Goal: Transaction & Acquisition: Book appointment/travel/reservation

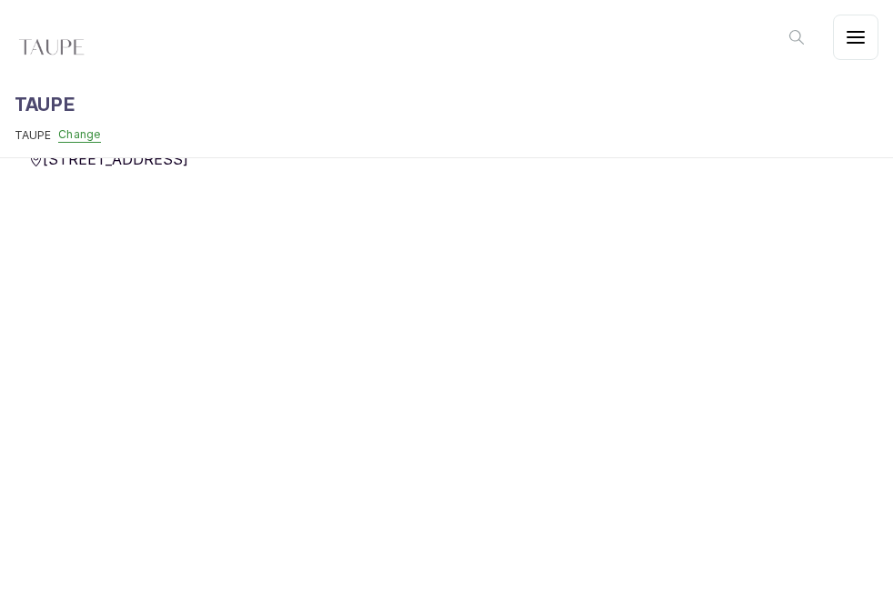
scroll to position [1312, 0]
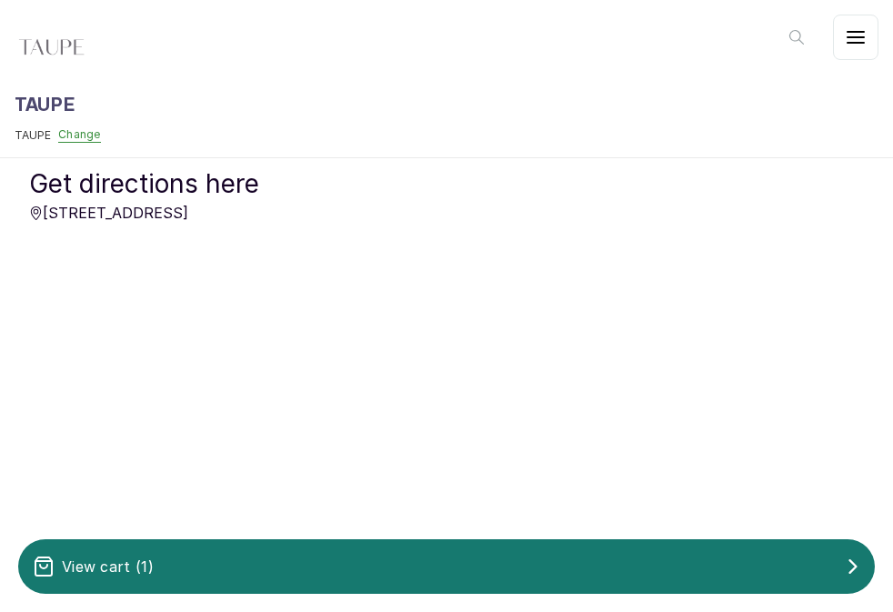
scroll to position [1378, 0]
click at [320, 551] on div "View cart ( 1 )" at bounding box center [446, 566] width 856 height 36
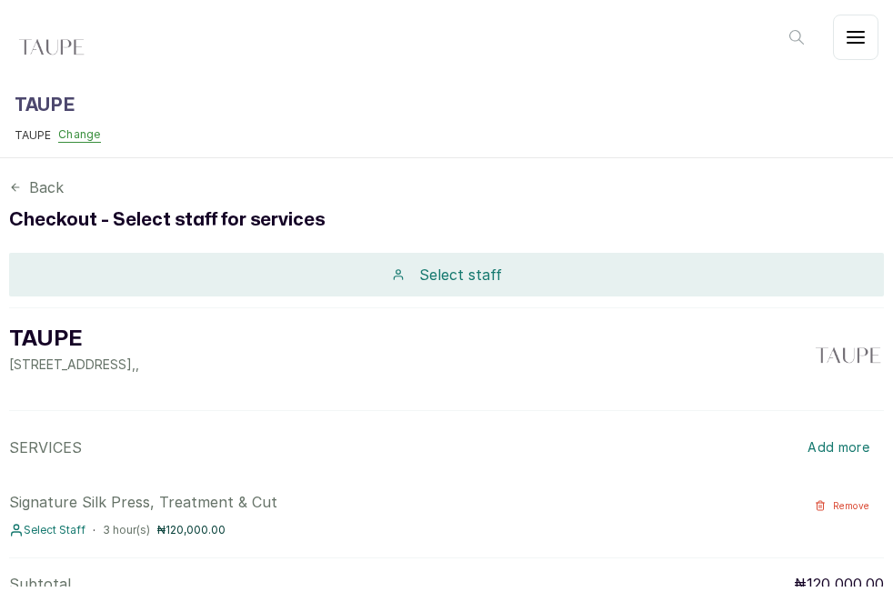
scroll to position [0, 0]
click at [443, 271] on p "Select staff" at bounding box center [460, 275] width 83 height 22
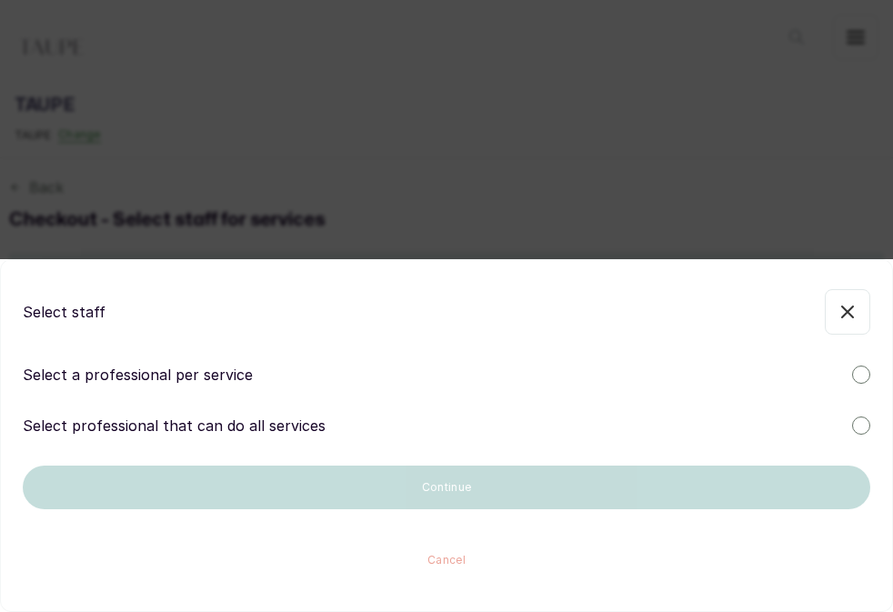
click at [867, 374] on div at bounding box center [861, 374] width 18 height 18
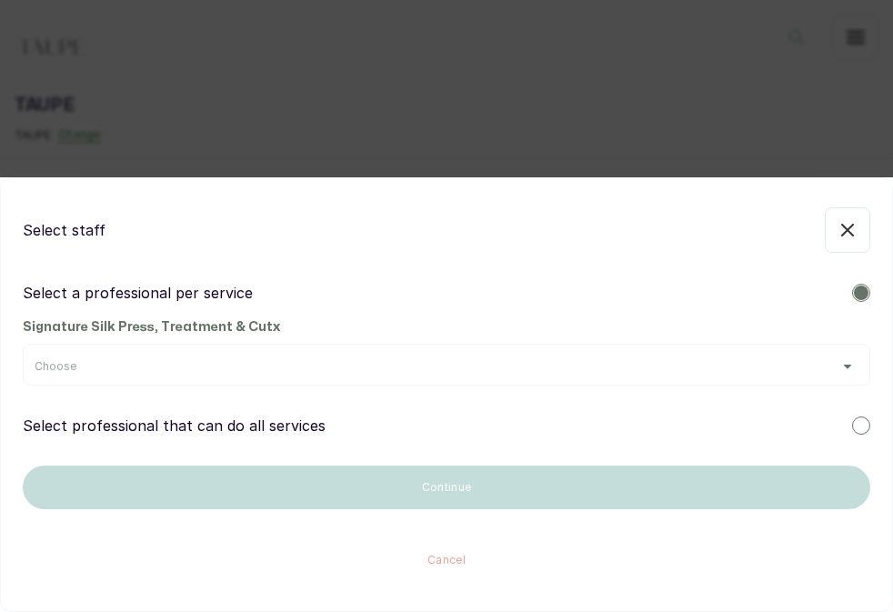
click at [854, 371] on div "Choose" at bounding box center [447, 366] width 824 height 15
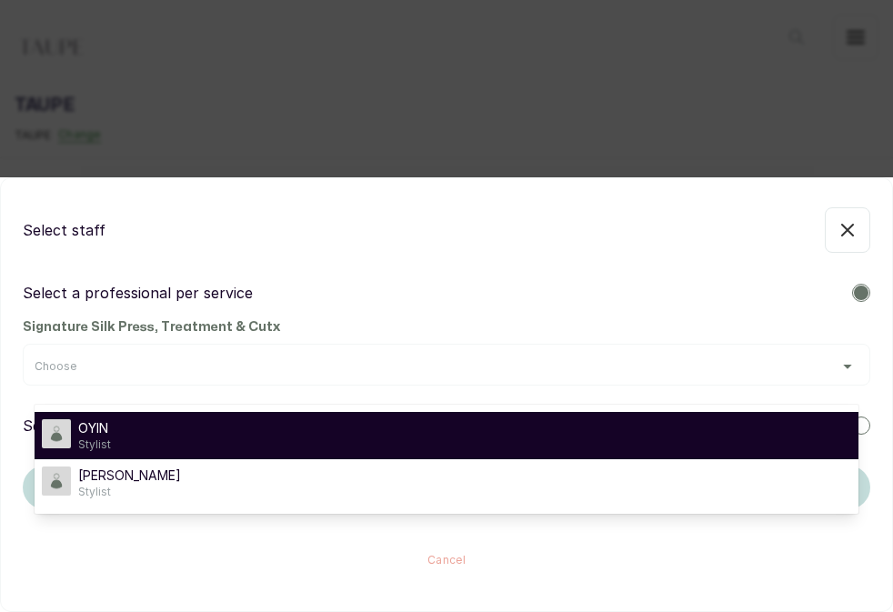
click at [90, 438] on span "Stylist" at bounding box center [94, 444] width 33 height 15
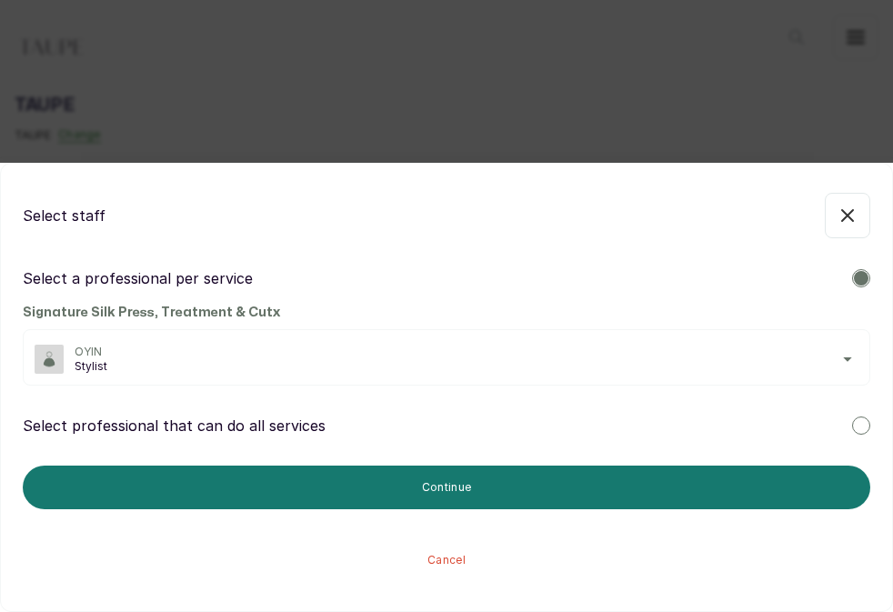
click at [443, 469] on button "Continue" at bounding box center [446, 488] width 847 height 44
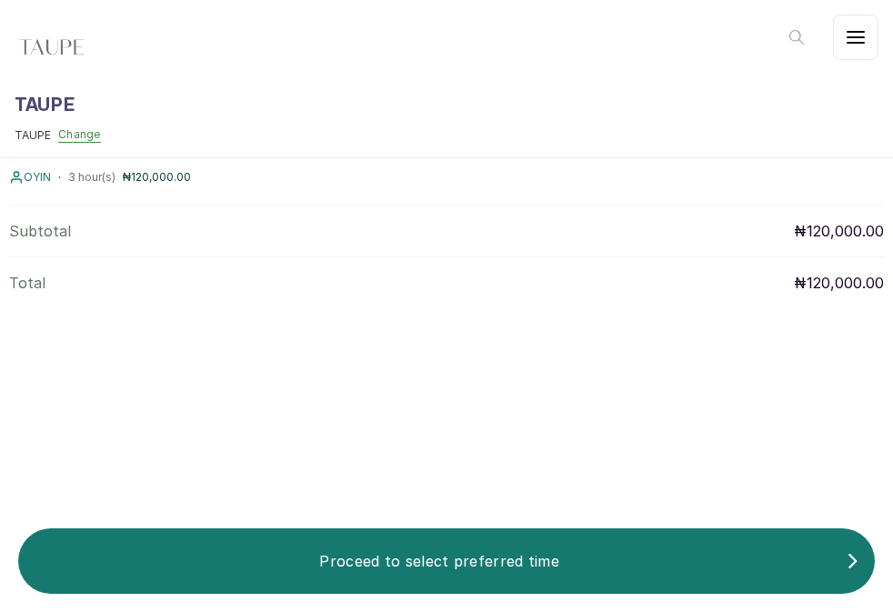
scroll to position [395, 0]
click at [489, 559] on p "Proceed to select preferred time" at bounding box center [439, 561] width 813 height 22
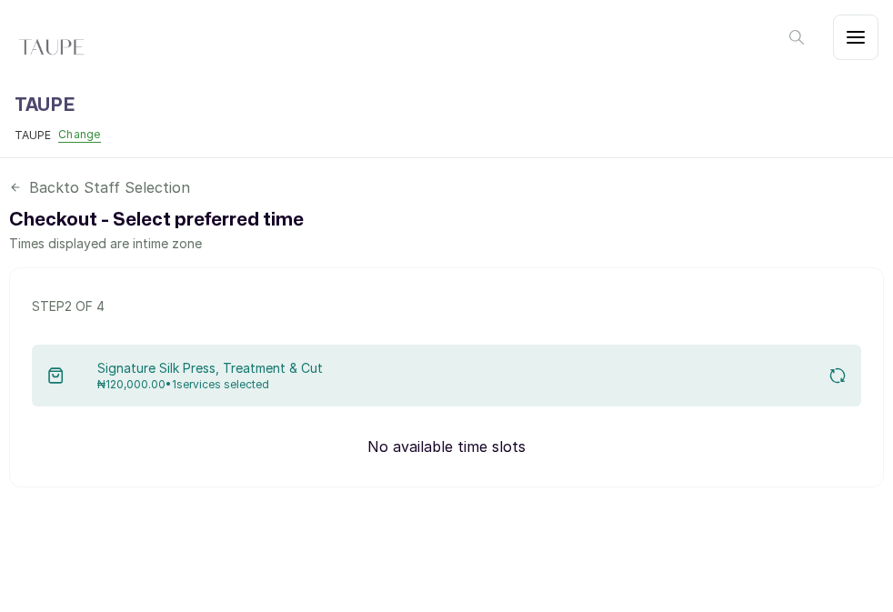
scroll to position [0, 0]
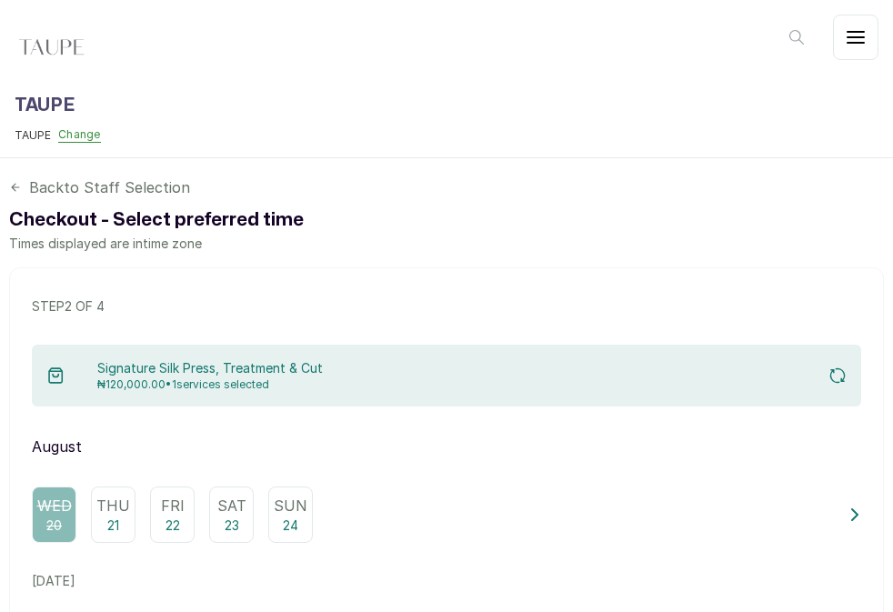
click at [157, 526] on div "Fri 22" at bounding box center [172, 514] width 45 height 56
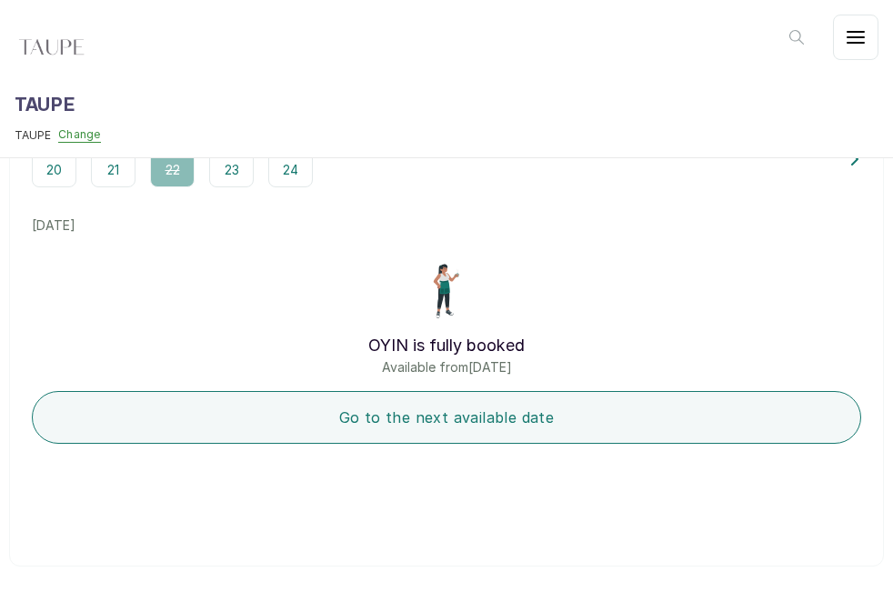
scroll to position [355, 0]
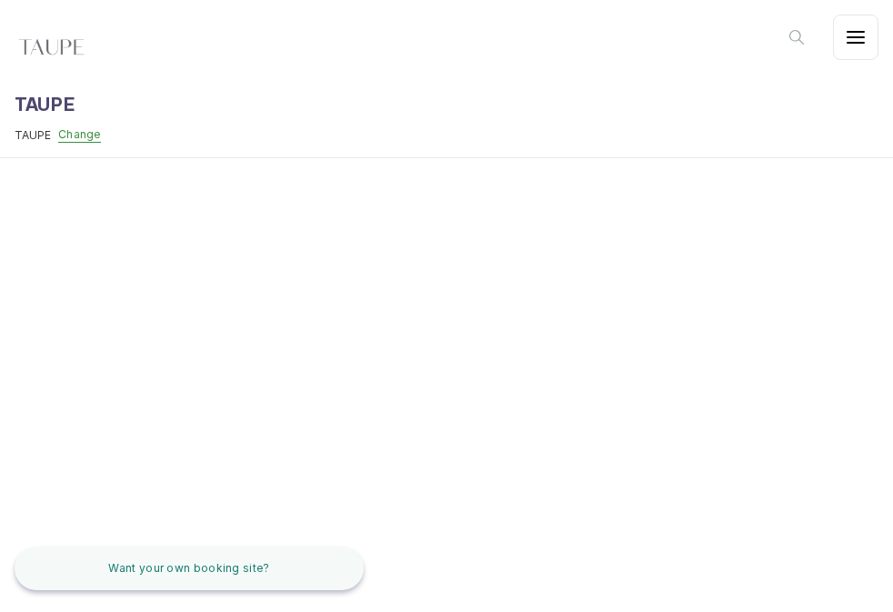
scroll to position [1534, 0]
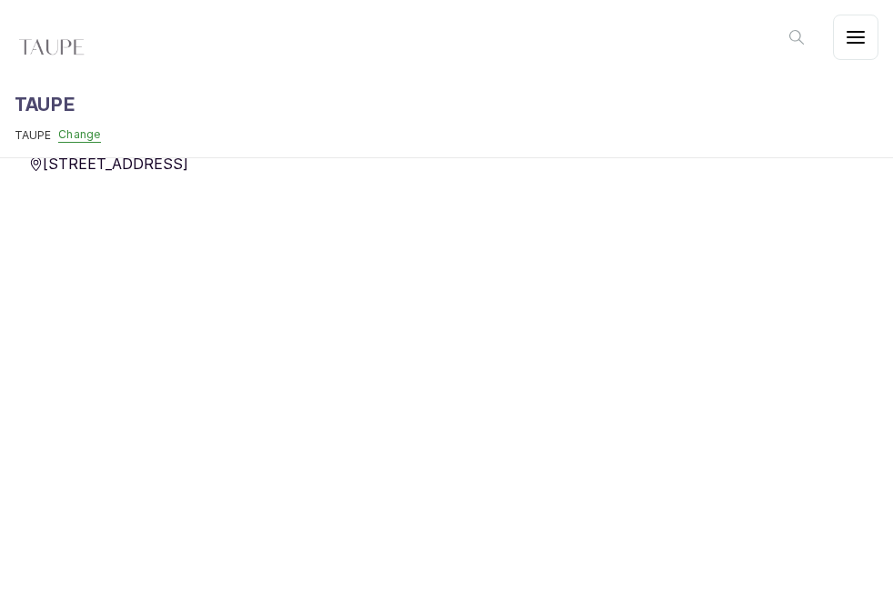
scroll to position [1418, 0]
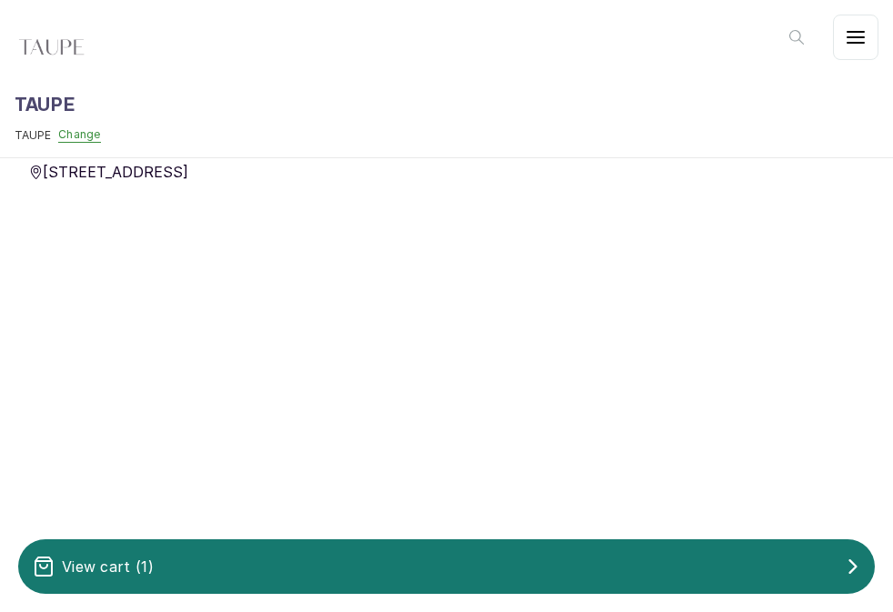
click at [518, 570] on div "View cart ( 1 )" at bounding box center [446, 566] width 856 height 36
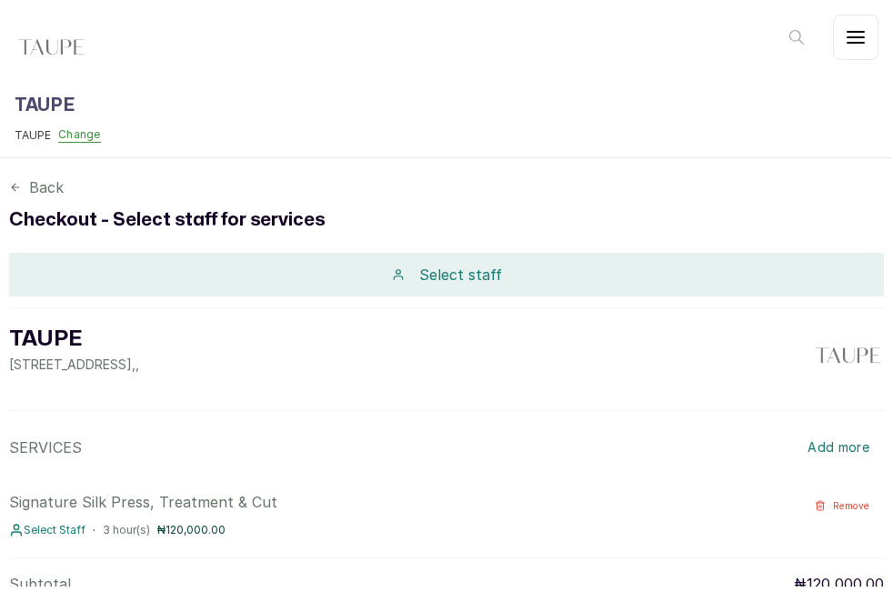
scroll to position [0, 0]
click at [597, 281] on div "Select staff" at bounding box center [446, 275] width 875 height 44
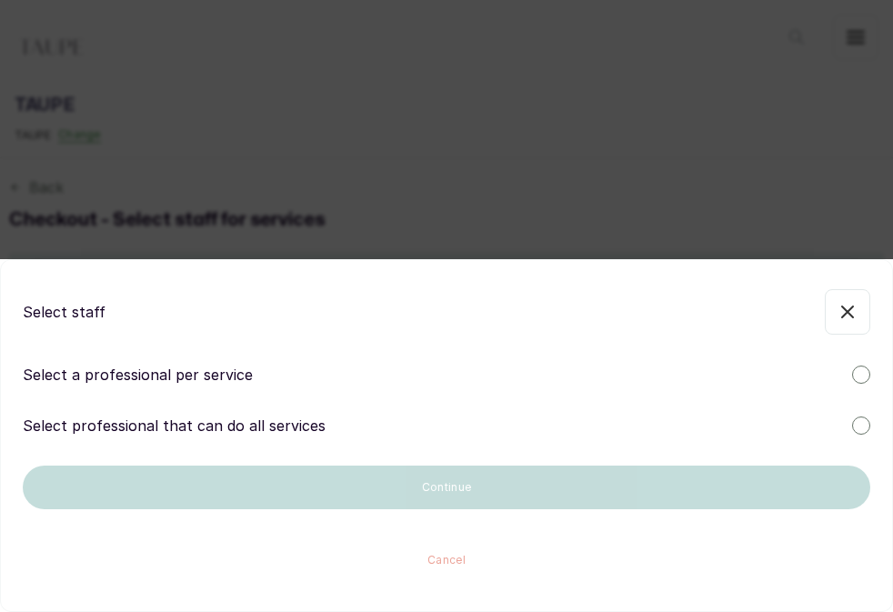
click at [854, 422] on div at bounding box center [861, 425] width 18 height 18
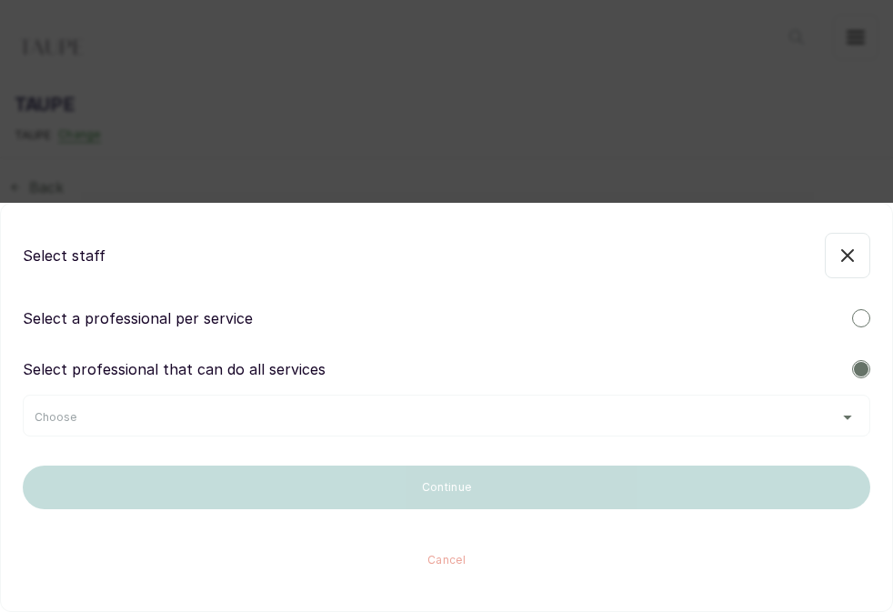
click at [847, 416] on div "Choose" at bounding box center [447, 417] width 824 height 15
click at [868, 315] on div at bounding box center [861, 318] width 18 height 18
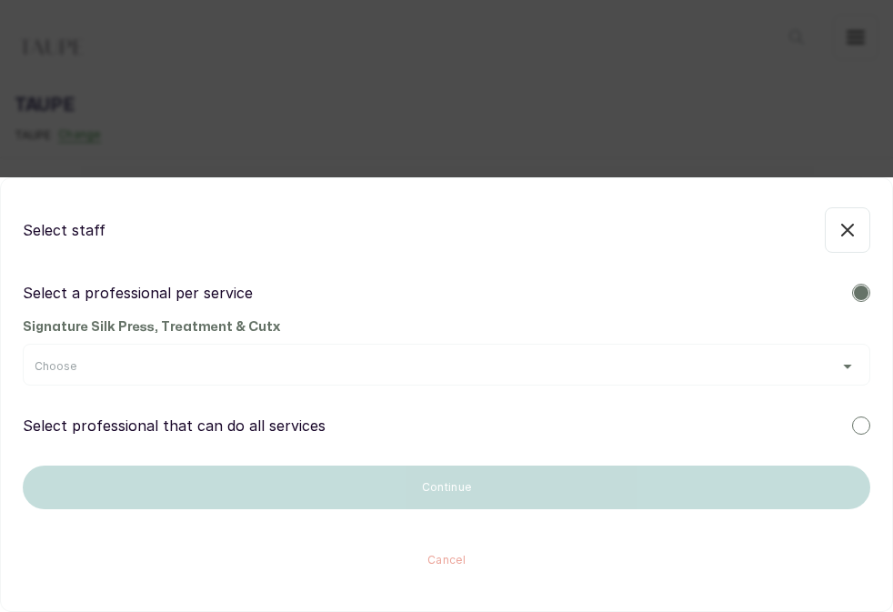
click at [850, 369] on div "Choose" at bounding box center [447, 366] width 824 height 15
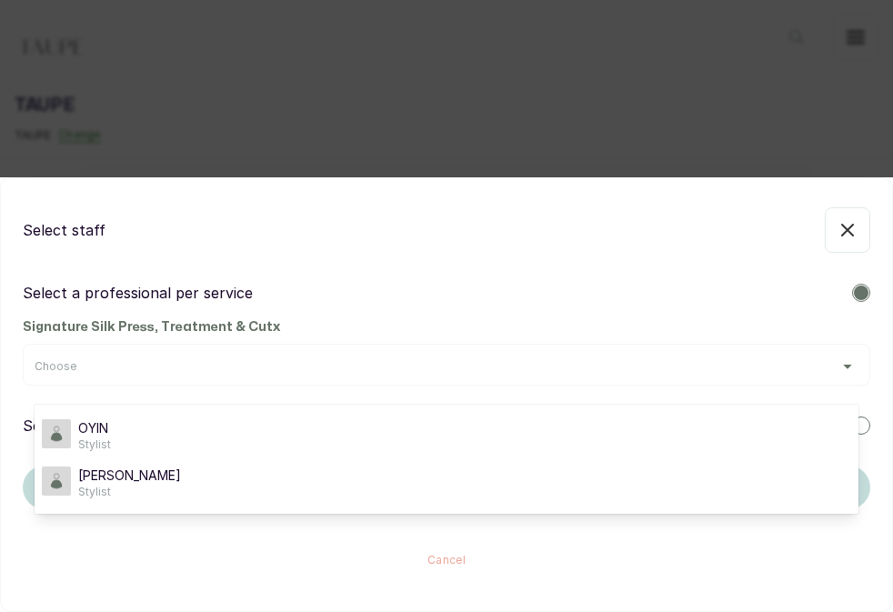
click at [145, 486] on div "[PERSON_NAME]" at bounding box center [446, 482] width 809 height 33
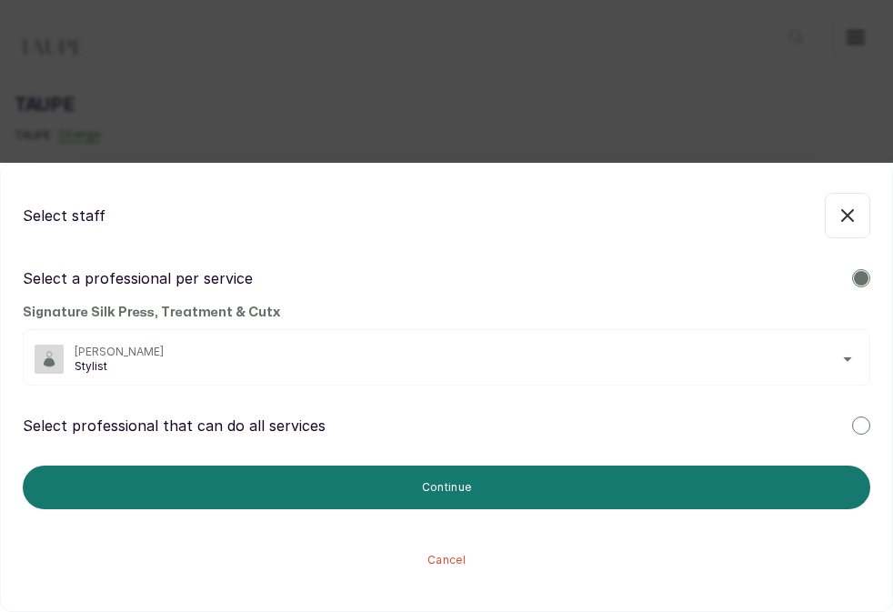
click at [556, 473] on button "Continue" at bounding box center [446, 488] width 847 height 44
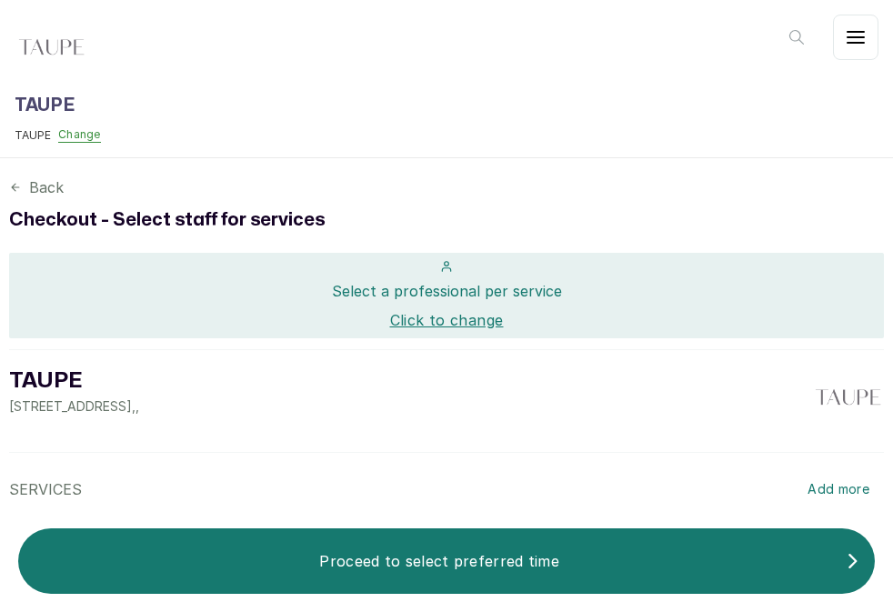
click at [554, 571] on p "Proceed to select preferred time" at bounding box center [439, 561] width 813 height 22
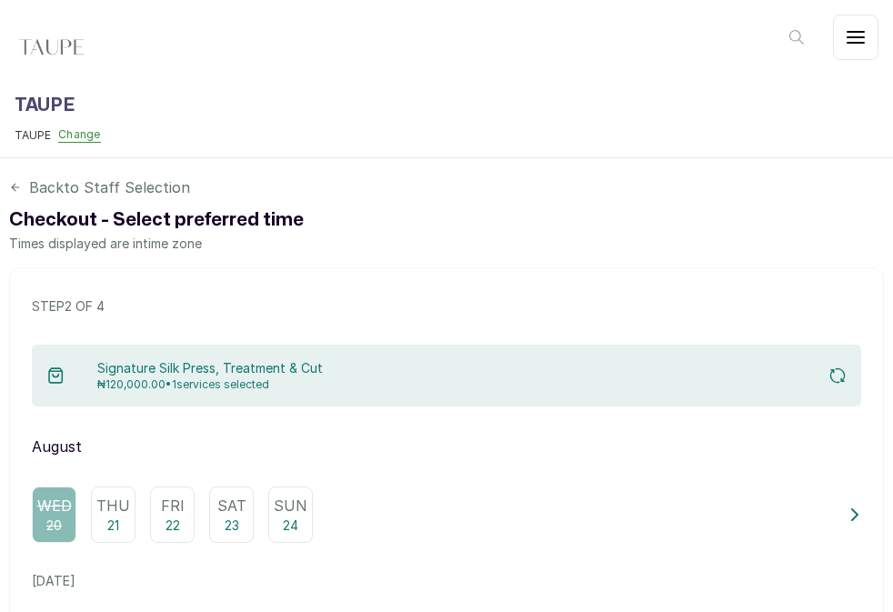
click at [187, 501] on div "Fri 22" at bounding box center [172, 514] width 45 height 56
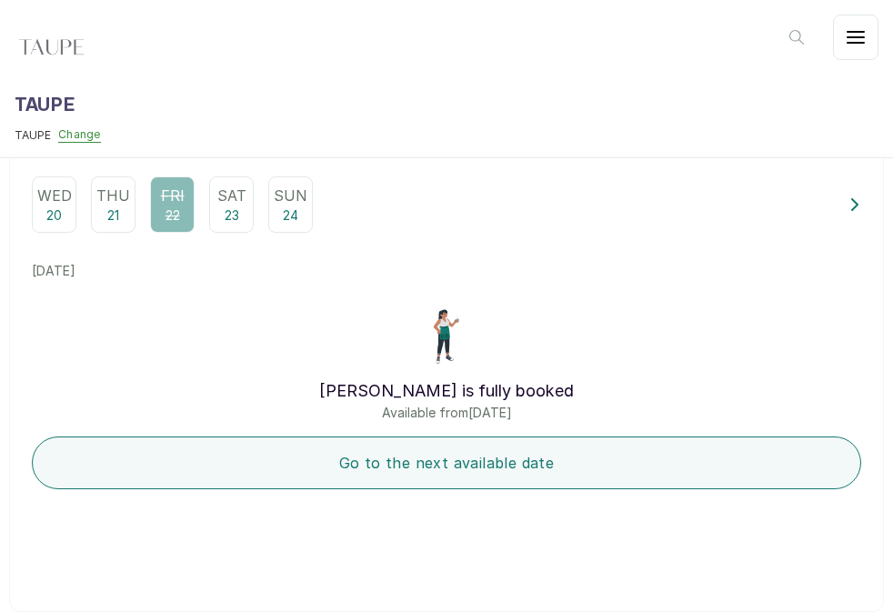
scroll to position [310, 0]
click at [575, 454] on button "Go to the next available date" at bounding box center [446, 462] width 829 height 53
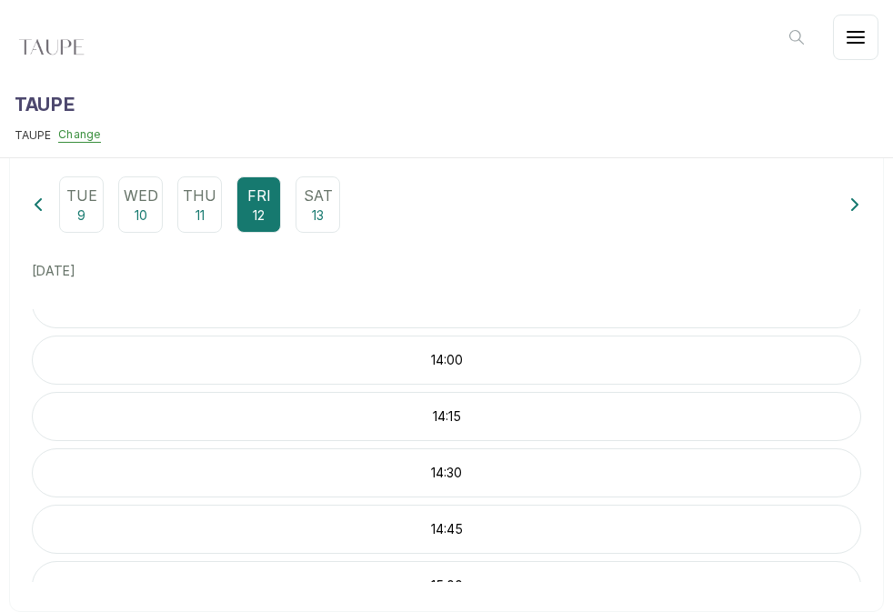
scroll to position [989, 0]
click at [291, 472] on p "14:30" at bounding box center [446, 472] width 827 height 18
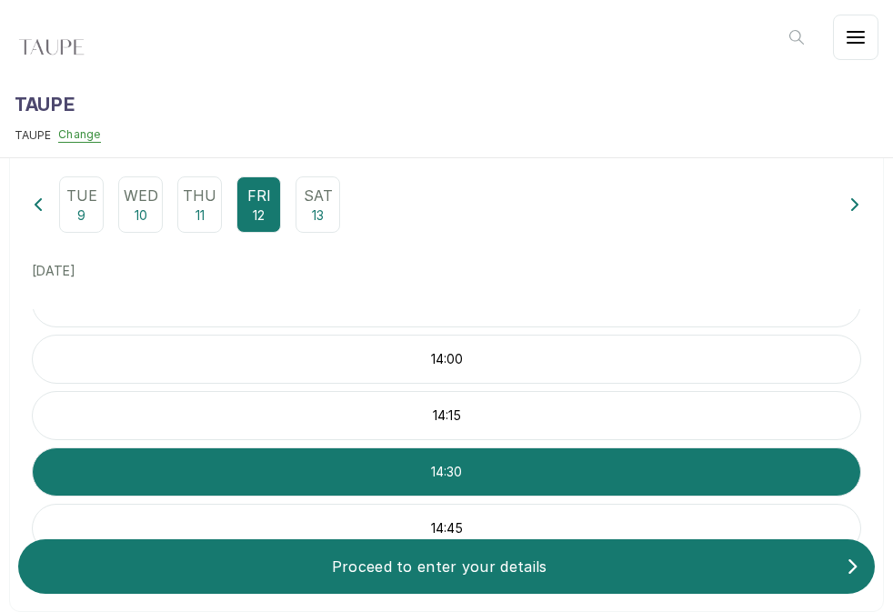
click at [315, 575] on p "Proceed to enter your details" at bounding box center [439, 567] width 813 height 22
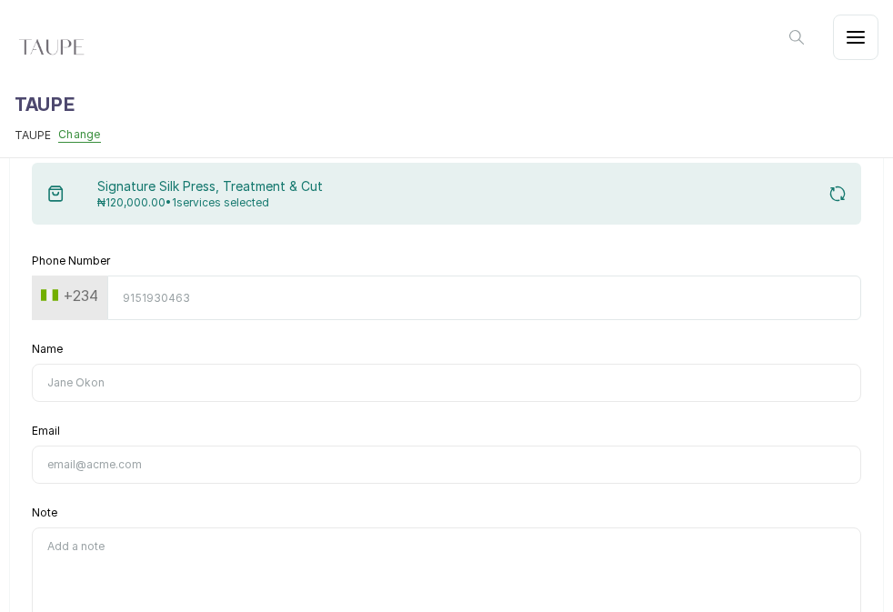
scroll to position [185, 0]
click at [219, 296] on input "Phone Number" at bounding box center [484, 297] width 754 height 45
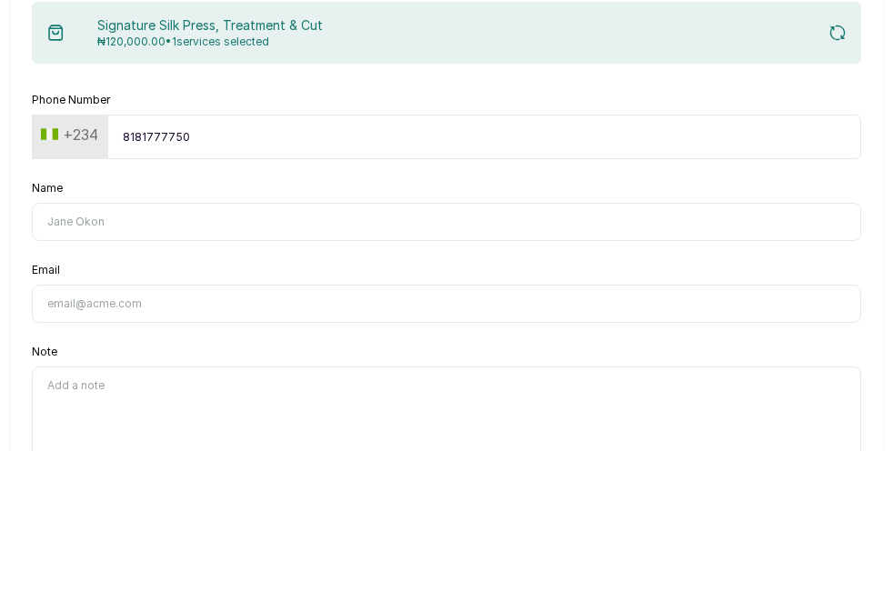
type input "8181777750"
click at [233, 364] on input "Name" at bounding box center [446, 383] width 829 height 38
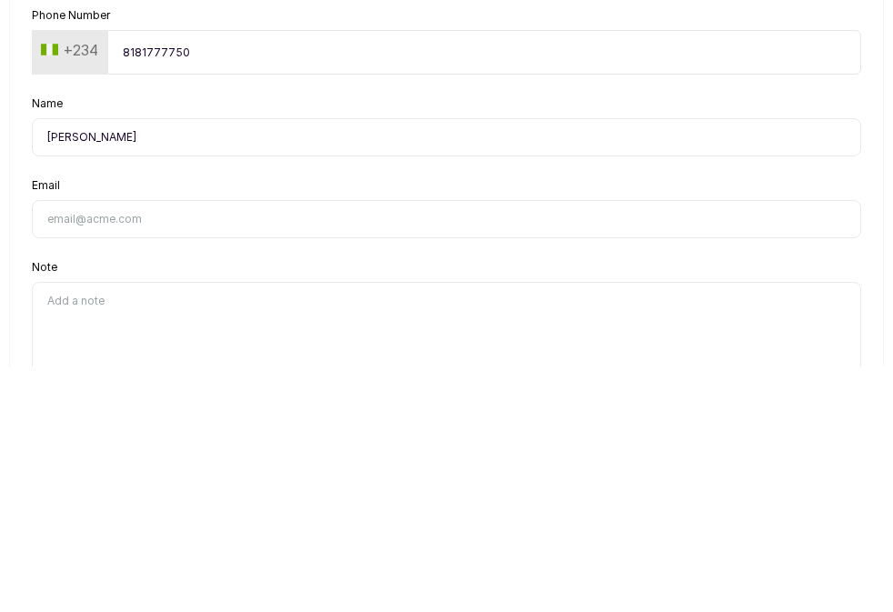
type input "[PERSON_NAME]"
click at [77, 446] on input "Email" at bounding box center [446, 465] width 829 height 38
type input "[EMAIL_ADDRESS][DOMAIN_NAME]"
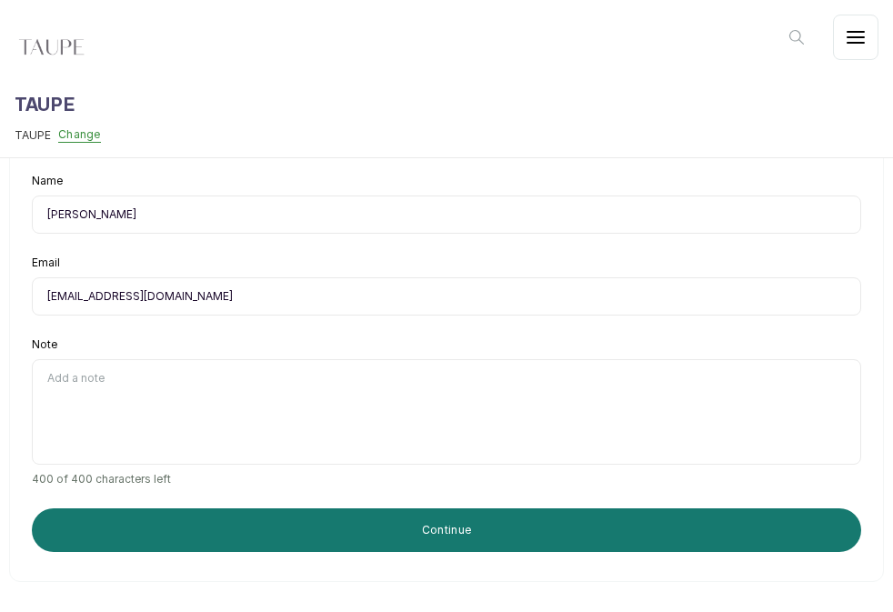
scroll to position [358, 0]
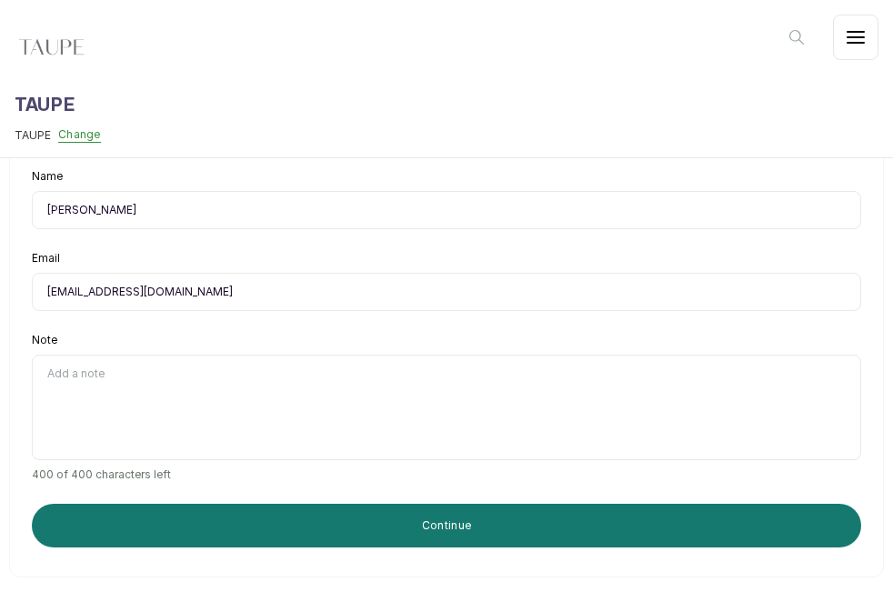
click at [487, 524] on button "Continue" at bounding box center [446, 526] width 829 height 44
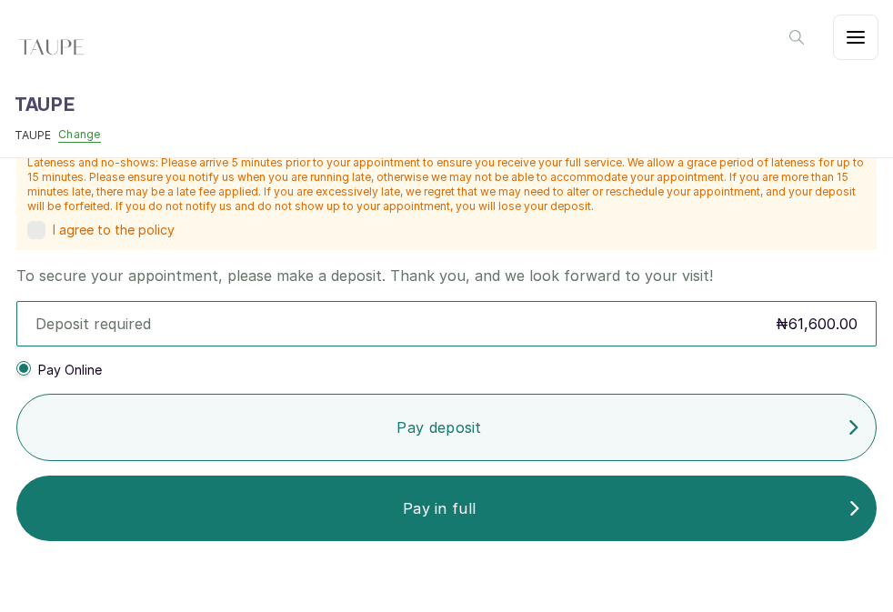
scroll to position [756, 0]
click at [517, 415] on div "Pay deposit" at bounding box center [446, 427] width 858 height 36
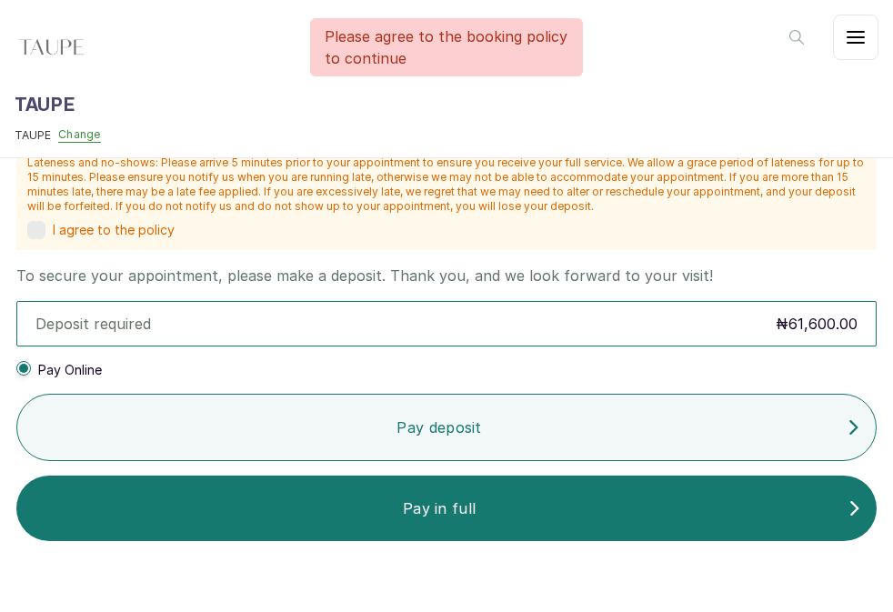
click at [56, 225] on span "I agree to the policy" at bounding box center [114, 230] width 122 height 18
click at [474, 436] on p "Pay deposit" at bounding box center [439, 427] width 815 height 22
